Goal: Transaction & Acquisition: Purchase product/service

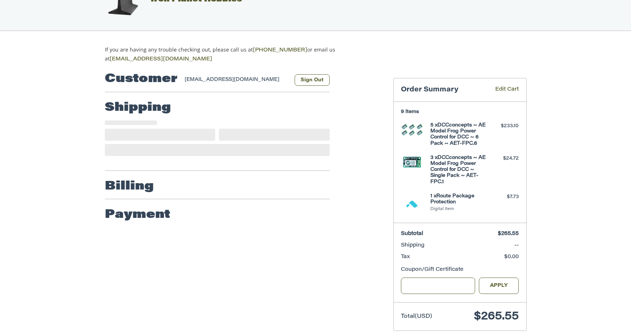
scroll to position [39, 0]
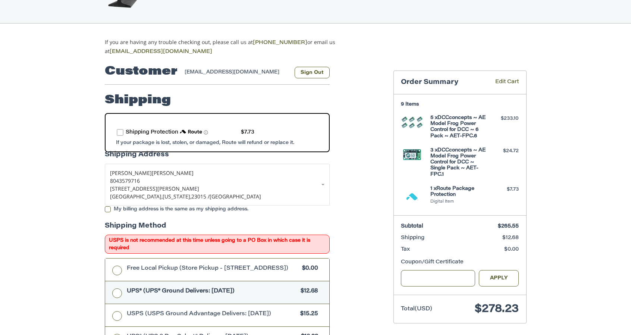
click at [121, 129] on label "route shipping protection selector element" at bounding box center [120, 132] width 7 height 7
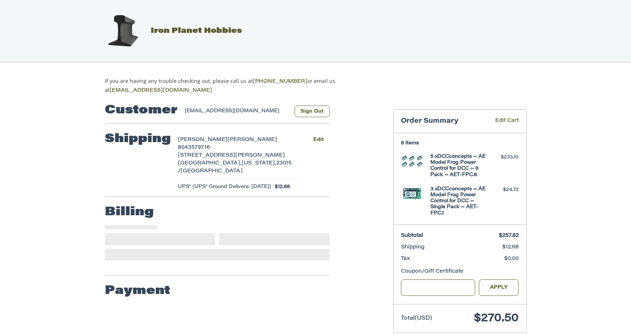
select select "**"
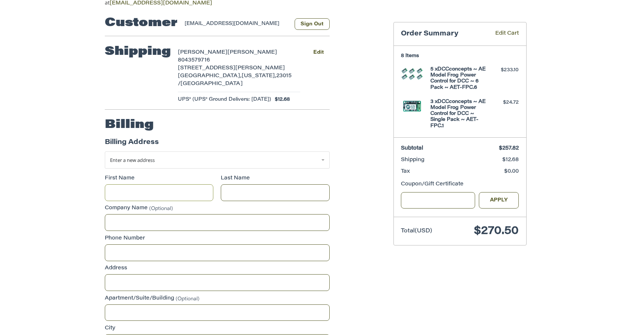
scroll to position [90, 0]
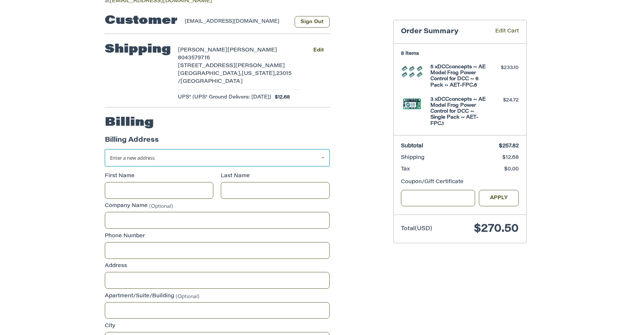
click at [232, 157] on link "Enter a new address" at bounding box center [217, 157] width 225 height 17
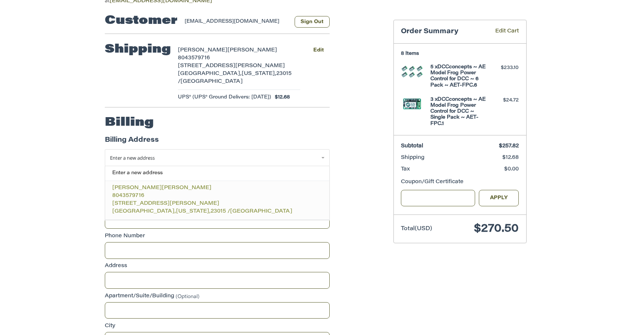
click at [204, 185] on p "[PERSON_NAME]" at bounding box center [217, 189] width 210 height 8
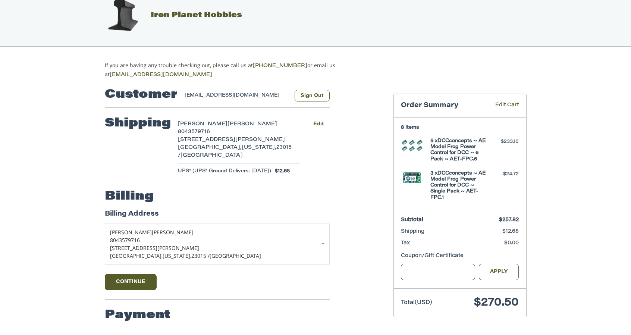
scroll to position [13, 0]
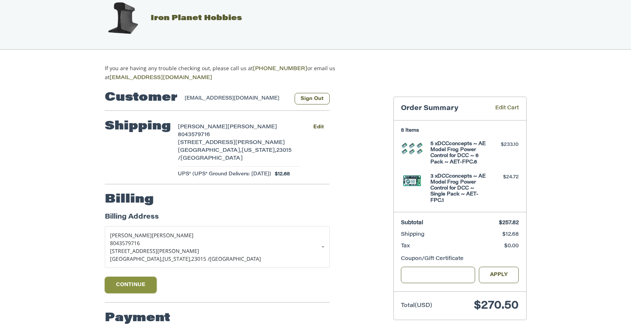
click at [136, 279] on button "Continue" at bounding box center [131, 285] width 52 height 16
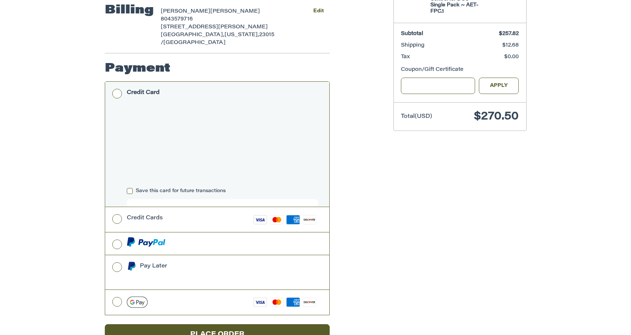
scroll to position [224, 0]
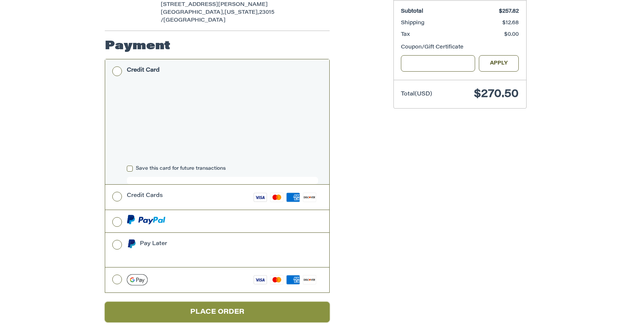
click at [241, 302] on button "Place Order" at bounding box center [217, 312] width 225 height 21
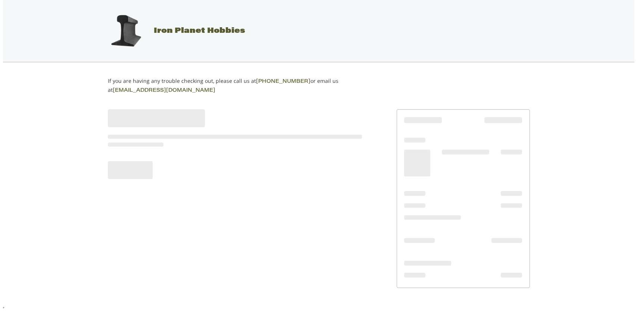
scroll to position [0, 0]
